Goal: Check status

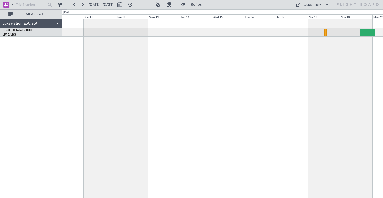
click at [21, 14] on fb-flight-board "[DATE] - [DATE] Refresh Quick Links All Aircraft Planned Maint [GEOGRAPHIC_DATA…" at bounding box center [191, 101] width 383 height 194
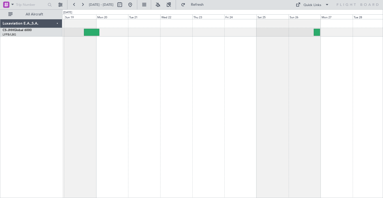
click at [45, 49] on div "Luxaviation E.A.,S.A. CS-JHH Global 6000 LFPB/LBG Paris ([GEOGRAPHIC_DATA]) 0 0…" at bounding box center [191, 103] width 383 height 189
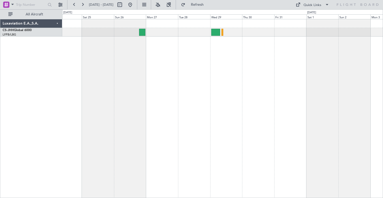
click at [146, 68] on div at bounding box center [222, 108] width 321 height 179
click at [83, 6] on button at bounding box center [82, 5] width 8 height 8
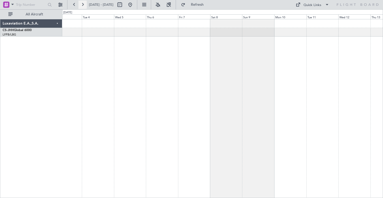
click at [83, 6] on button at bounding box center [82, 5] width 8 height 8
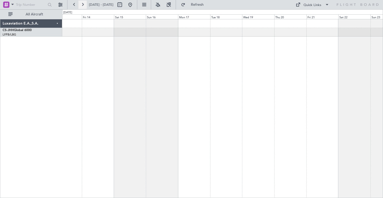
click at [82, 6] on button at bounding box center [82, 5] width 8 height 8
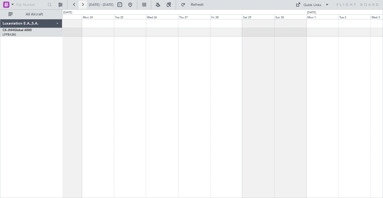
click at [82, 6] on button at bounding box center [82, 5] width 8 height 8
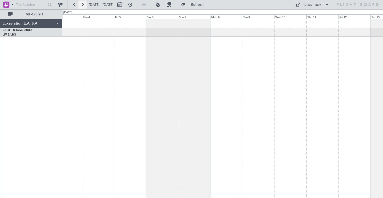
click at [82, 6] on button at bounding box center [82, 5] width 8 height 8
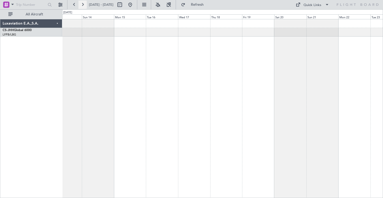
click at [82, 6] on button at bounding box center [82, 5] width 8 height 8
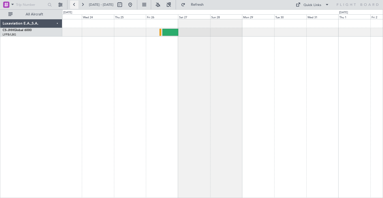
click at [75, 4] on button at bounding box center [74, 5] width 8 height 8
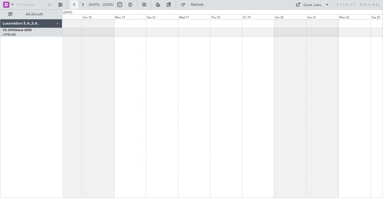
click at [75, 4] on button at bounding box center [74, 5] width 8 height 8
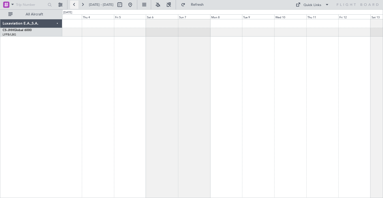
click at [75, 4] on button at bounding box center [74, 5] width 8 height 8
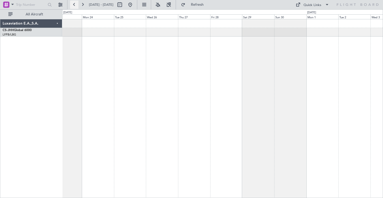
click at [75, 4] on button at bounding box center [74, 5] width 8 height 8
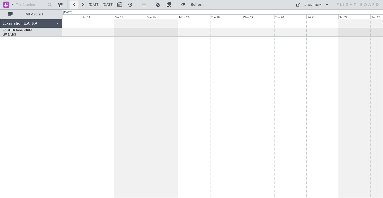
click at [75, 4] on button at bounding box center [74, 5] width 8 height 8
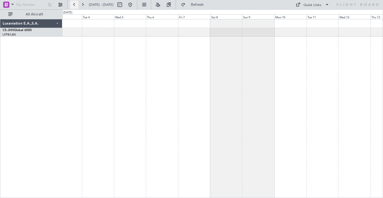
click at [75, 4] on button at bounding box center [74, 5] width 8 height 8
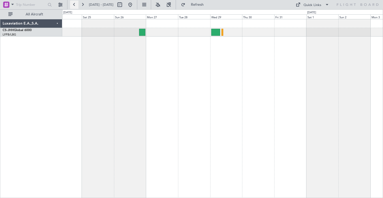
click at [75, 5] on button at bounding box center [74, 5] width 8 height 8
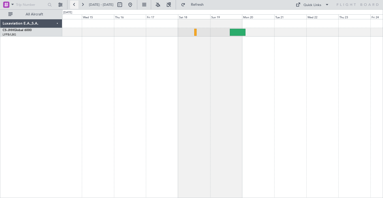
click at [75, 6] on button at bounding box center [74, 5] width 8 height 8
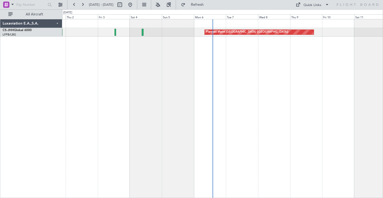
click at [179, 47] on div "Planned Maint [GEOGRAPHIC_DATA] ([GEOGRAPHIC_DATA])" at bounding box center [222, 108] width 321 height 179
